Goal: Transaction & Acquisition: Purchase product/service

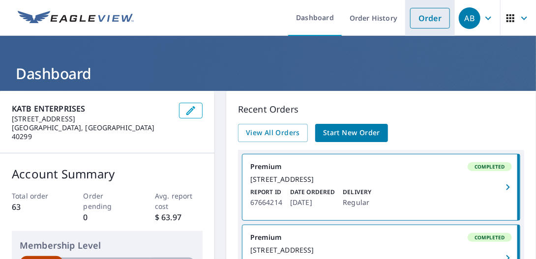
click at [425, 21] on link "Order" at bounding box center [430, 18] width 40 height 21
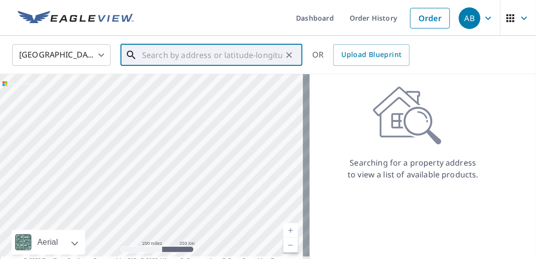
click at [232, 51] on input "text" at bounding box center [212, 55] width 140 height 28
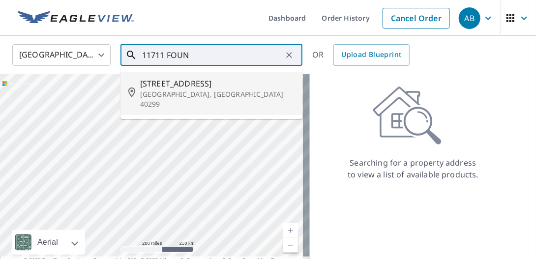
click at [217, 91] on p "[GEOGRAPHIC_DATA], [GEOGRAPHIC_DATA] 40299" at bounding box center [217, 100] width 155 height 20
type input "[STREET_ADDRESS]"
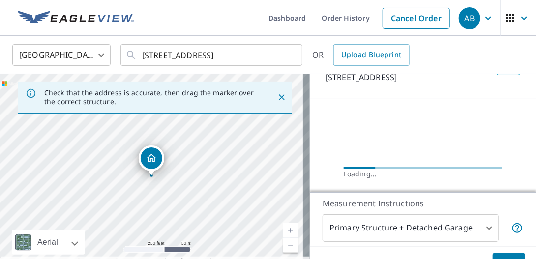
scroll to position [98, 0]
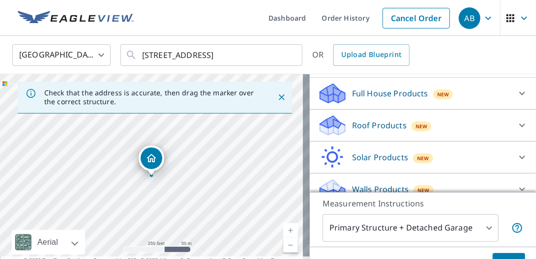
click at [517, 131] on icon at bounding box center [523, 126] width 12 height 12
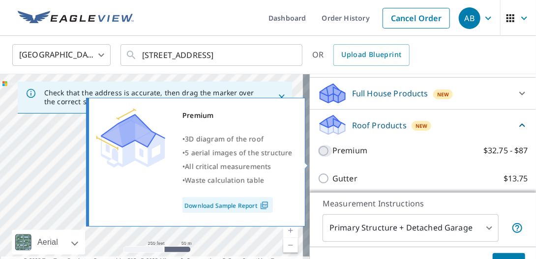
click at [319, 157] on input "Premium $32.75 - $87" at bounding box center [325, 151] width 15 height 12
checkbox input "true"
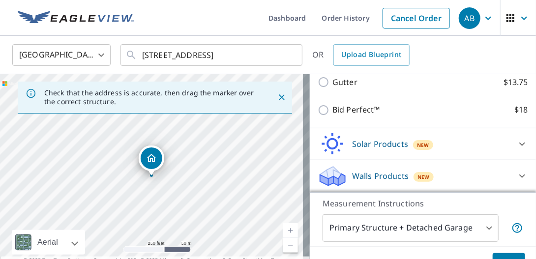
scroll to position [54, 0]
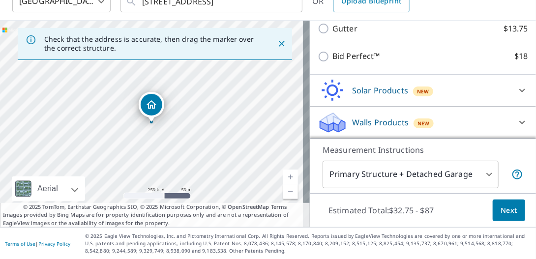
click at [502, 210] on span "Next" at bounding box center [509, 211] width 17 height 12
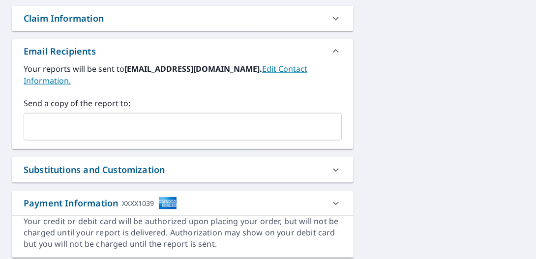
scroll to position [355, 0]
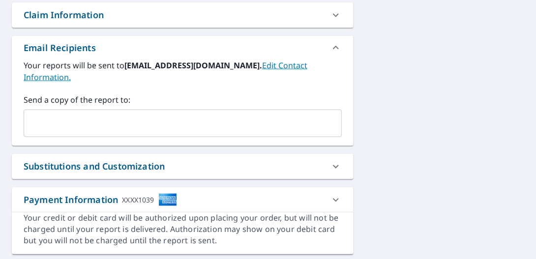
click at [179, 122] on input "text" at bounding box center [175, 123] width 295 height 19
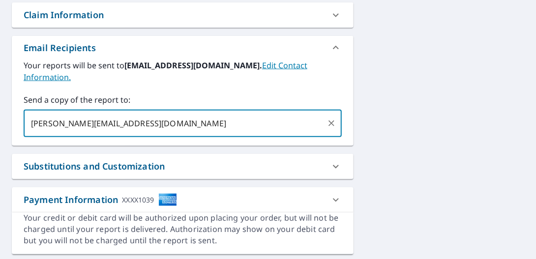
type input "[PERSON_NAME][EMAIL_ADDRESS][DOMAIN_NAME]"
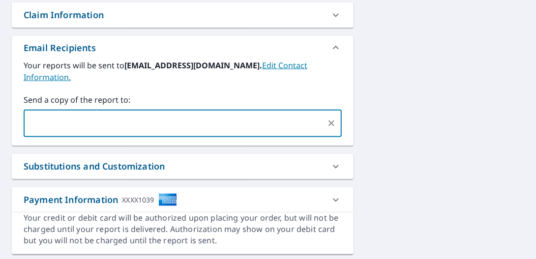
click at [423, 79] on div "[STREET_ADDRESS] Aerial Road A standard road map Aerial A detailed look from ab…" at bounding box center [268, -1] width 536 height 527
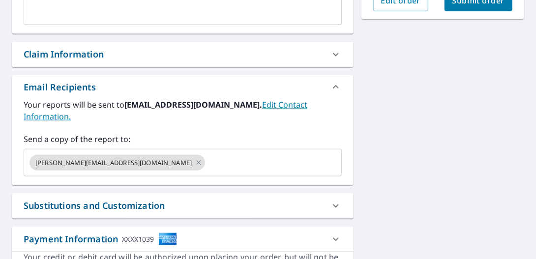
scroll to position [256, 0]
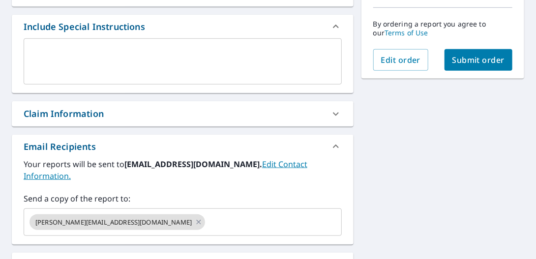
click at [455, 58] on span "Submit order" at bounding box center [479, 60] width 53 height 11
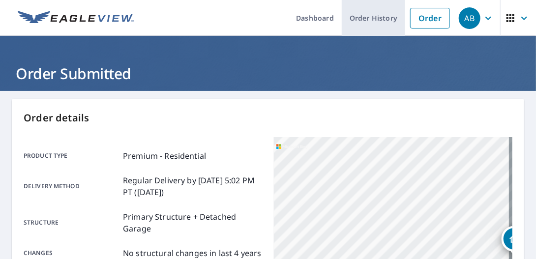
click at [359, 14] on link "Order History" at bounding box center [373, 18] width 63 height 36
